Goal: Complete application form

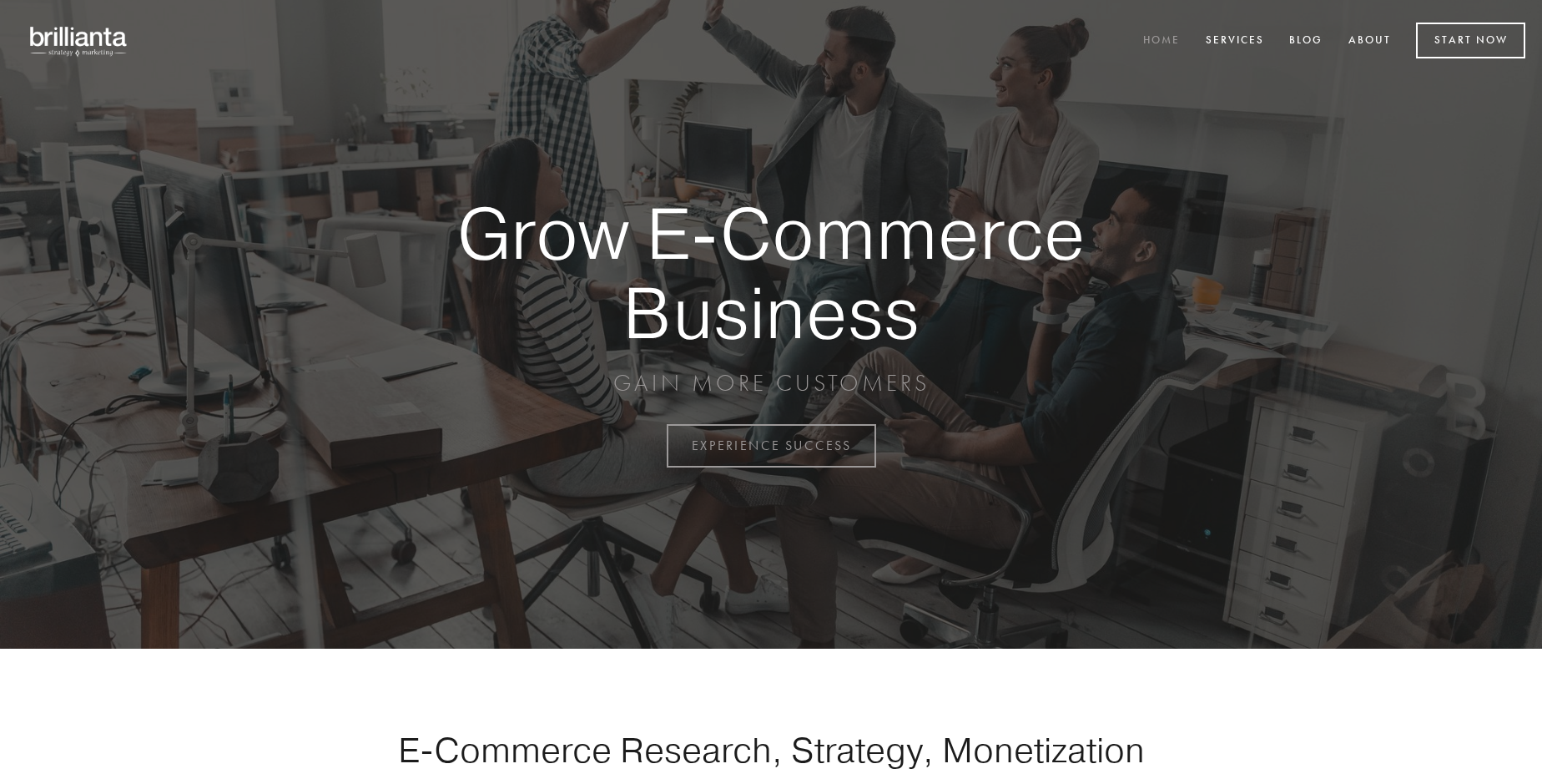
scroll to position [4375, 0]
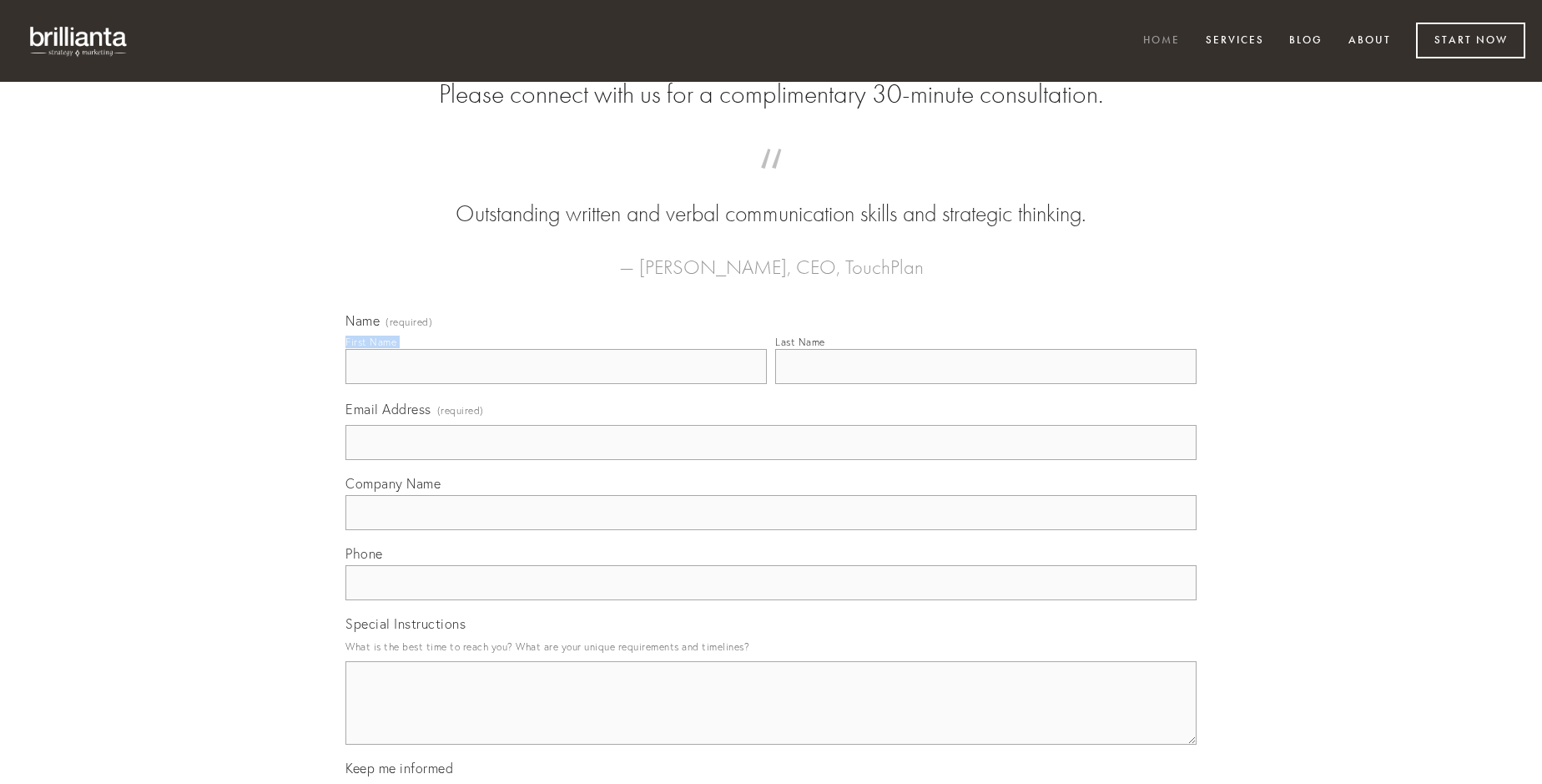
type input "[PERSON_NAME]"
click at [986, 384] on input "Last Name" at bounding box center [986, 366] width 421 height 35
type input "[PERSON_NAME]"
click at [771, 459] on input "Email Address (required)" at bounding box center [771, 443] width 851 height 35
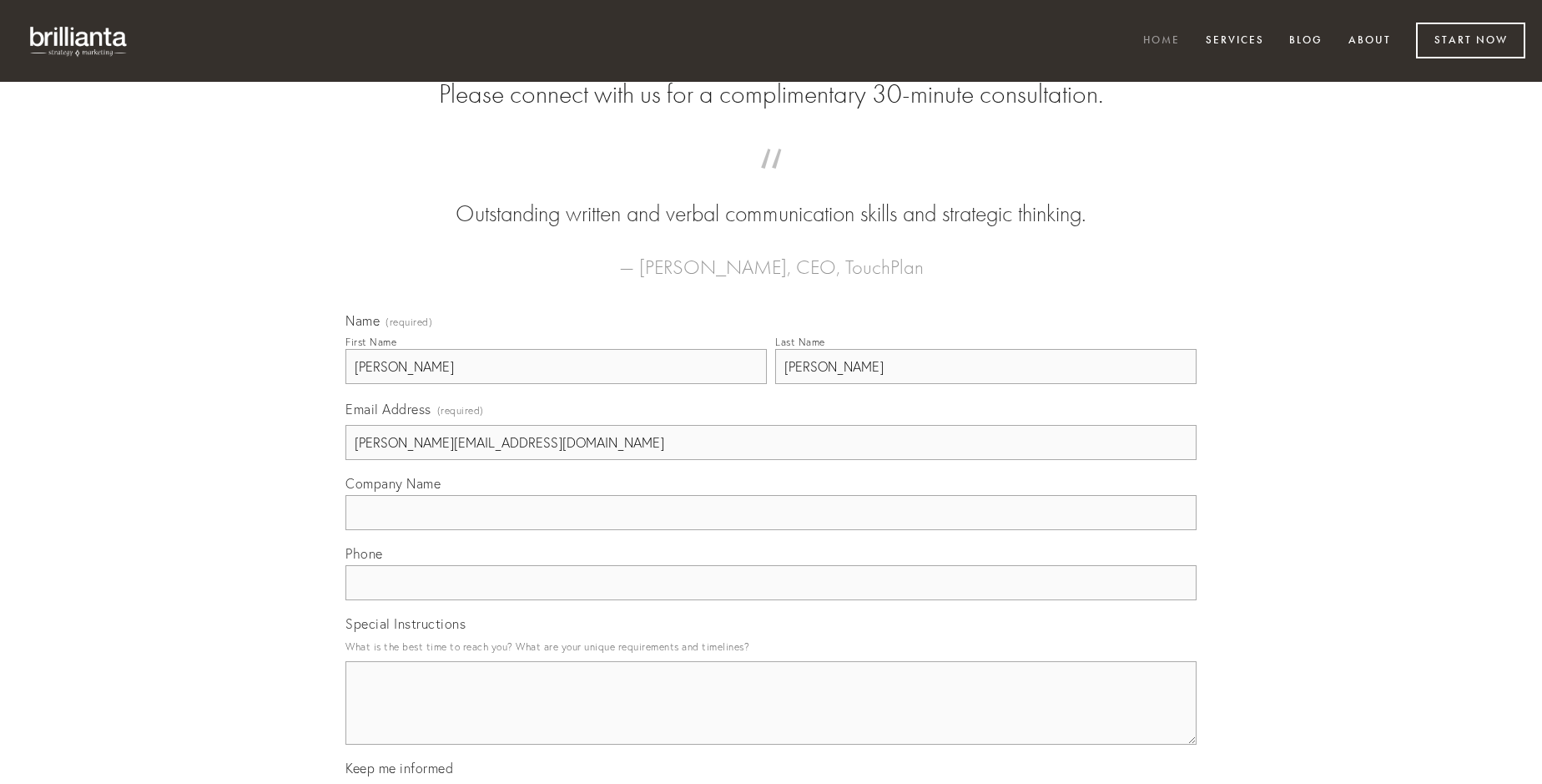
type input "[PERSON_NAME][EMAIL_ADDRESS][DOMAIN_NAME]"
click at [771, 530] on input "Company Name" at bounding box center [771, 512] width 851 height 35
type input "expedita"
click at [771, 600] on input "text" at bounding box center [771, 583] width 851 height 35
click at [771, 718] on textarea "Special Instructions" at bounding box center [771, 703] width 851 height 84
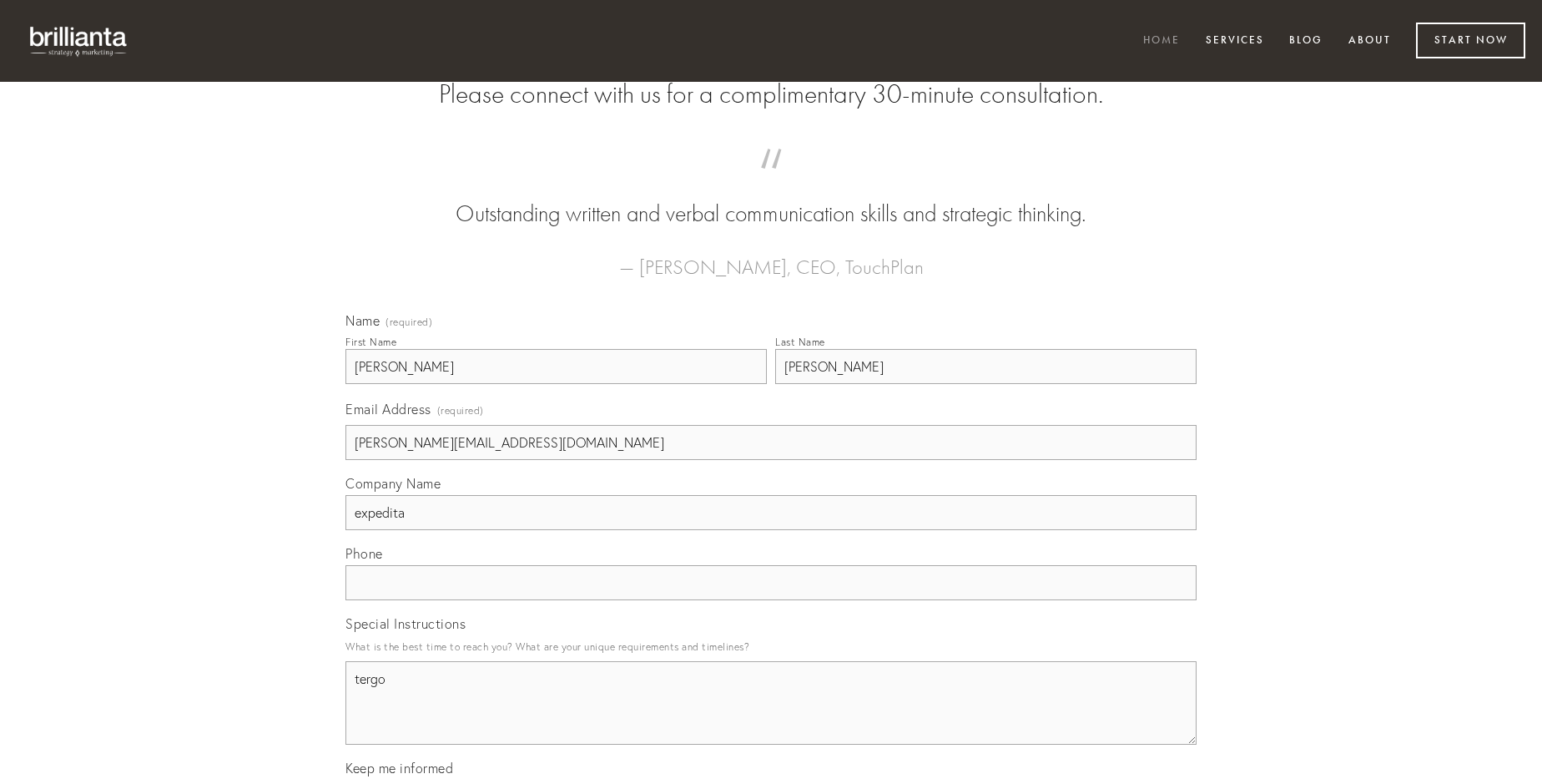
type textarea "tergo"
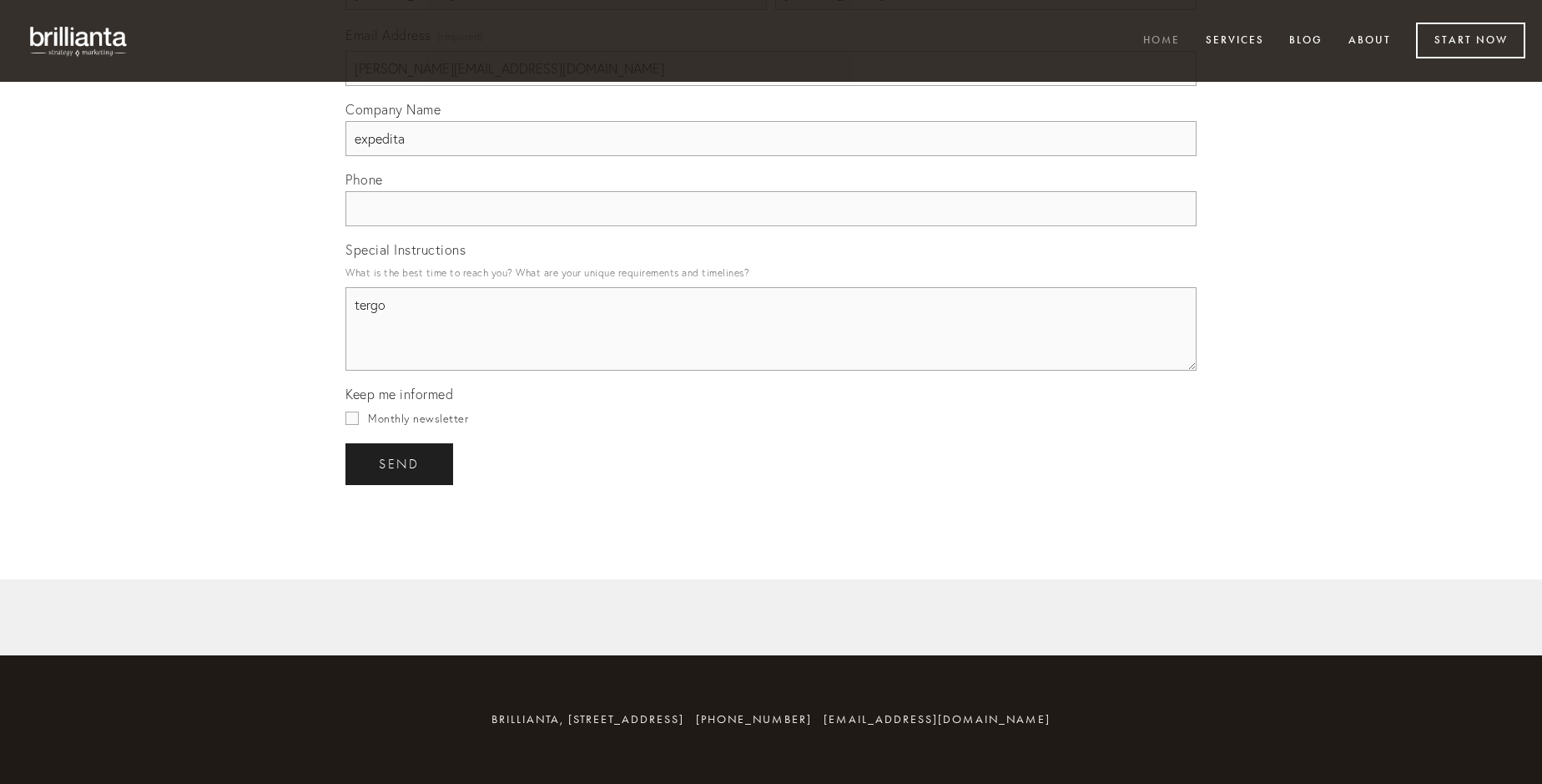
click at [401, 463] on span "send" at bounding box center [399, 464] width 41 height 15
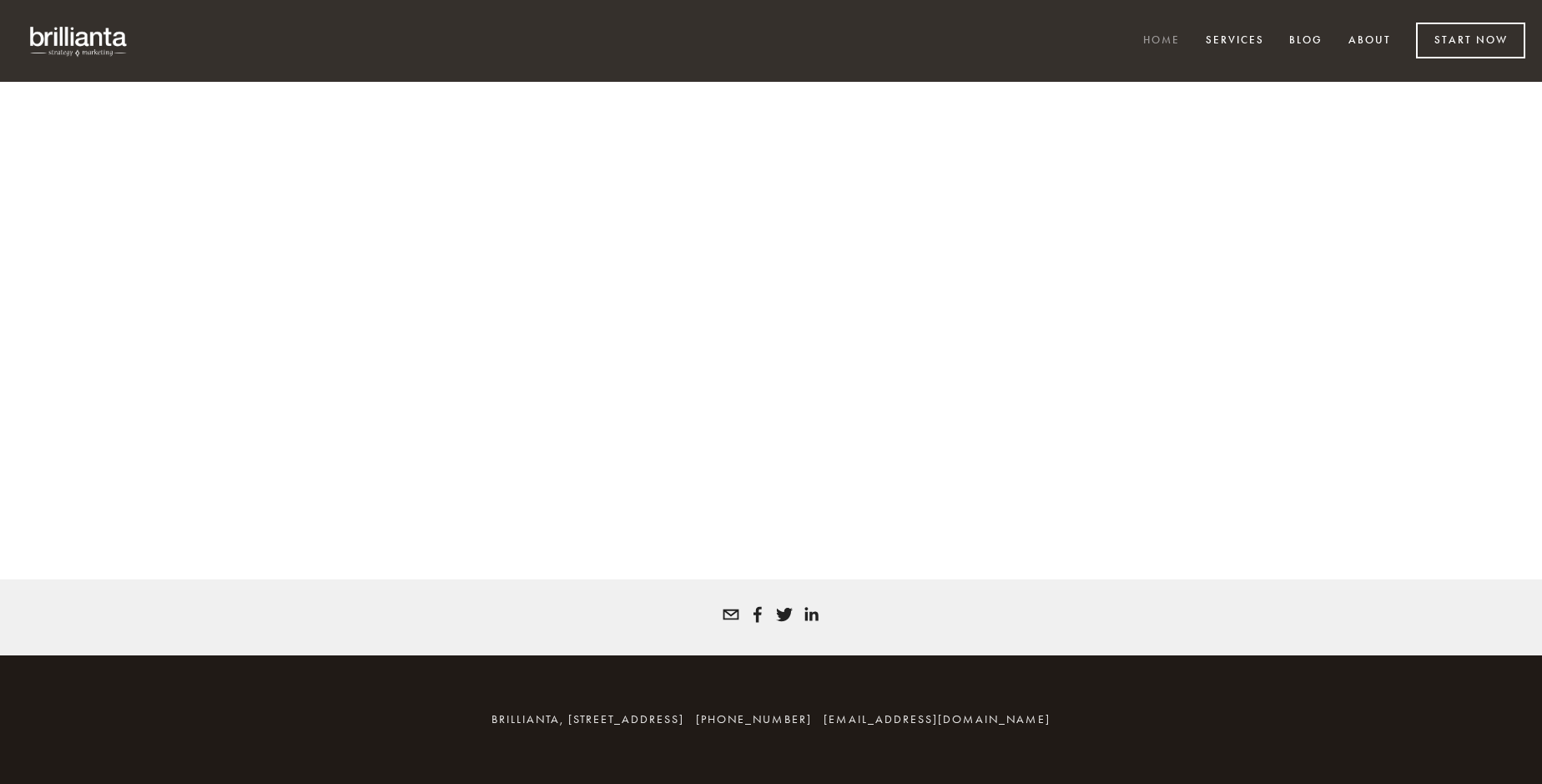
scroll to position [4352, 0]
